Goal: Find specific page/section: Find specific page/section

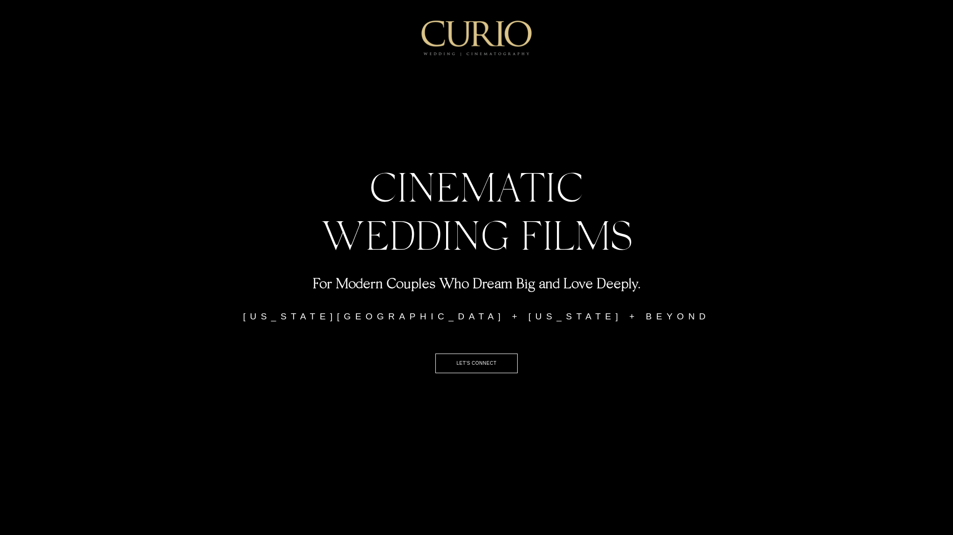
click at [270, 291] on h4 "For Modern Couples Who Dream Big and Love Deeply." at bounding box center [476, 283] width 502 height 18
